Goal: Task Accomplishment & Management: Complete application form

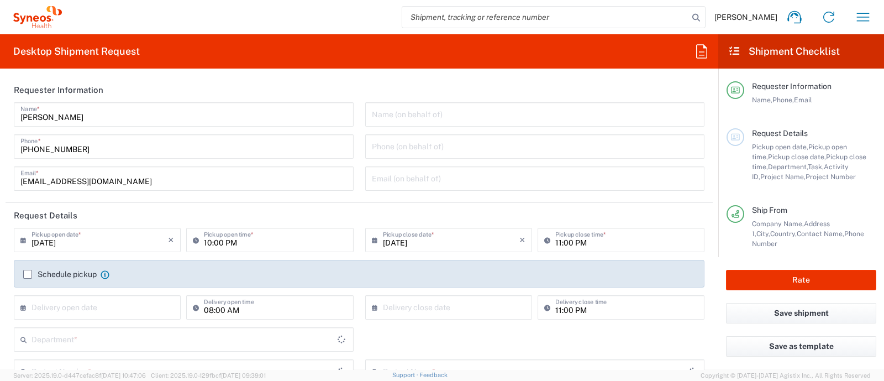
type input "Department"
type input "[GEOGRAPHIC_DATA]"
type input "Syneos Health Romania S.R.L"
click at [853, 14] on button "button" at bounding box center [863, 17] width 27 height 27
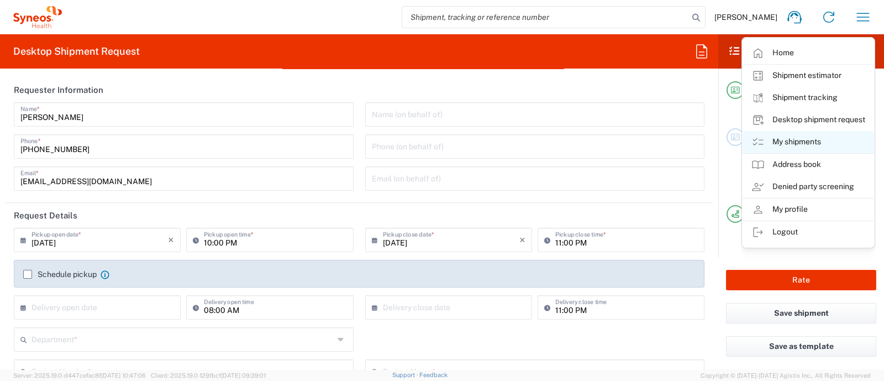
click at [811, 143] on link "My shipments" at bounding box center [808, 142] width 131 height 22
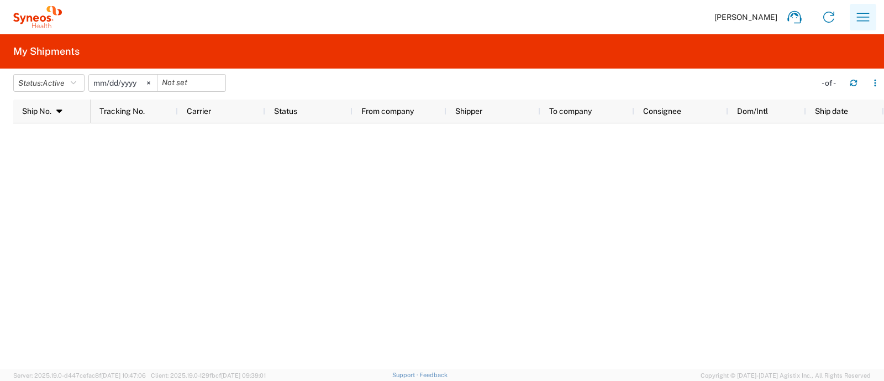
click at [855, 20] on icon "button" at bounding box center [863, 17] width 18 height 18
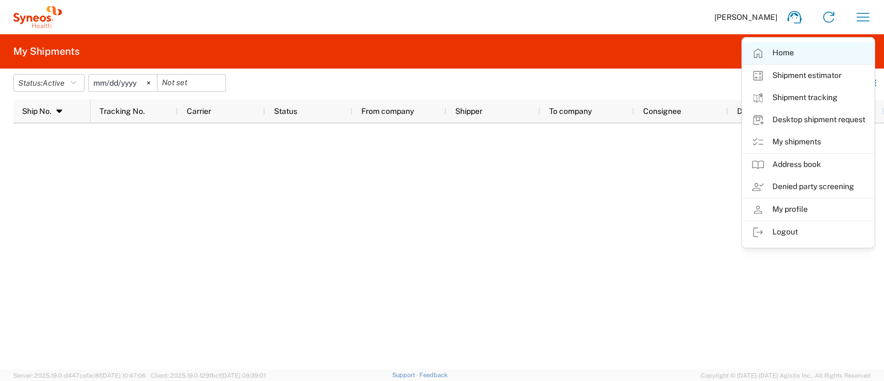
click at [779, 48] on link "Home" at bounding box center [808, 53] width 131 height 22
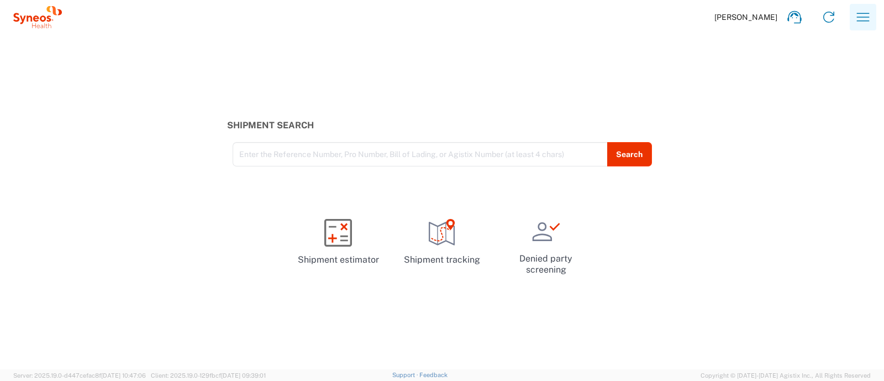
click at [861, 18] on icon "button" at bounding box center [863, 17] width 18 height 18
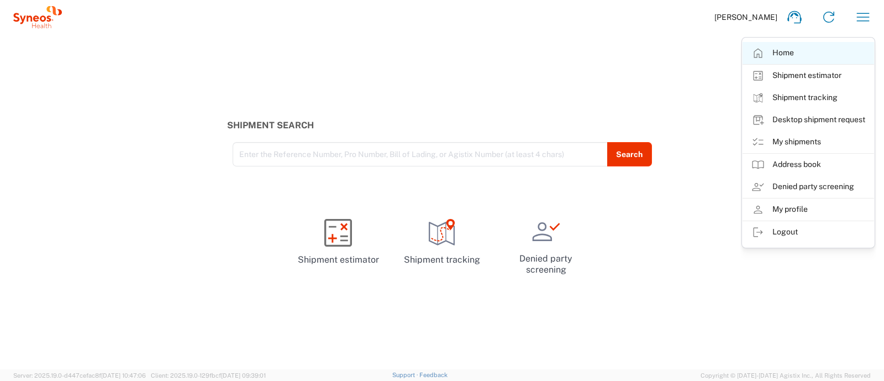
click at [789, 51] on link "Home" at bounding box center [808, 53] width 131 height 22
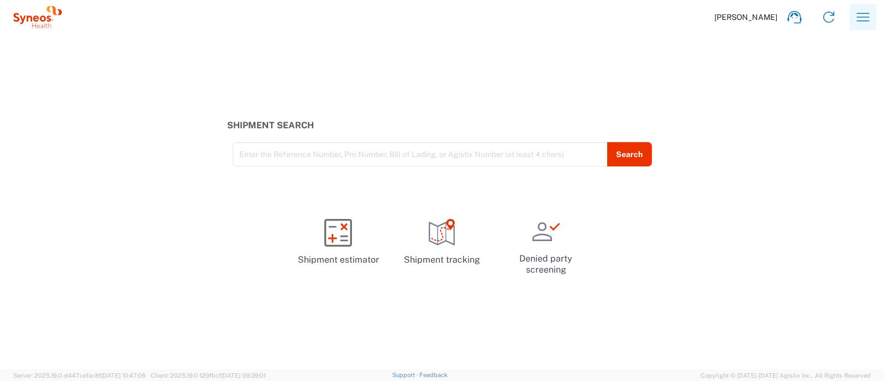
click at [862, 19] on icon "button" at bounding box center [863, 17] width 18 height 18
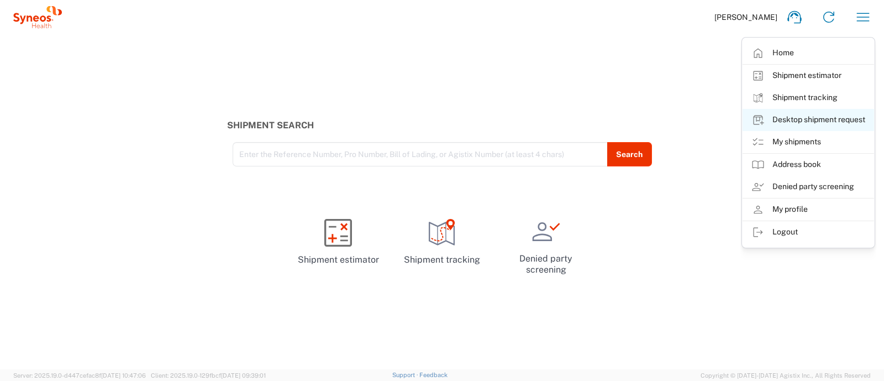
click at [809, 121] on link "Desktop shipment request" at bounding box center [808, 120] width 131 height 22
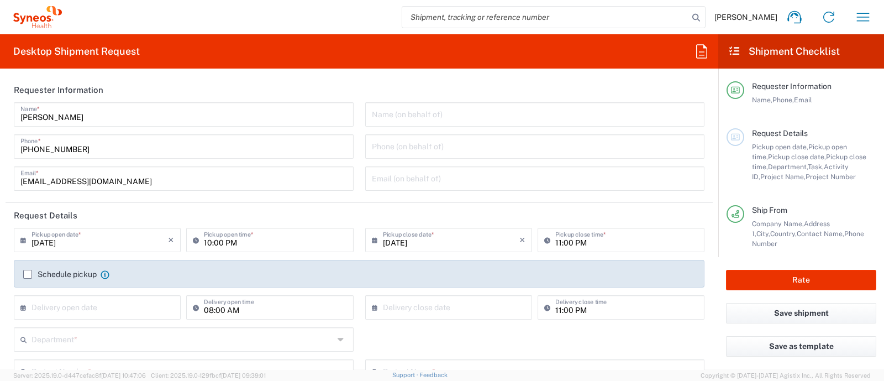
type input "[GEOGRAPHIC_DATA]"
click at [586, 87] on header "Requester Information" at bounding box center [359, 89] width 707 height 25
click at [83, 311] on input "text" at bounding box center [99, 306] width 136 height 19
